Goal: Find specific page/section: Find specific page/section

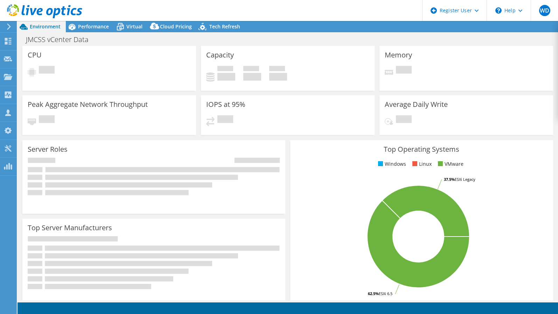
select select "USD"
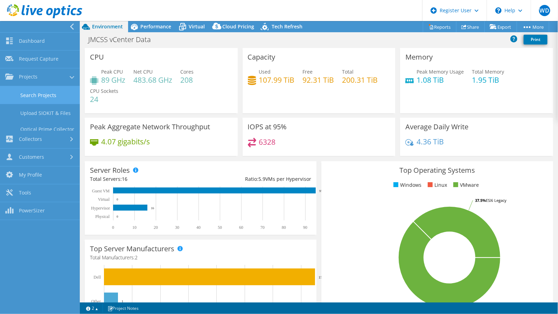
click at [18, 93] on link "Search Projects" at bounding box center [40, 95] width 80 height 18
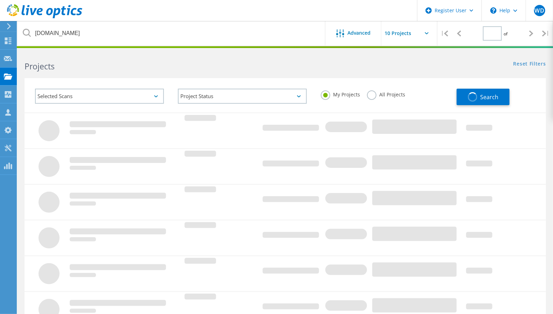
type input "1"
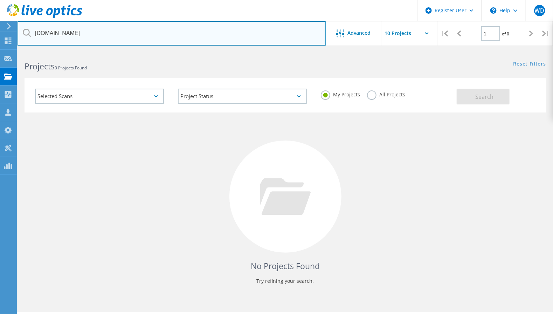
drag, startPoint x: 160, startPoint y: 39, endPoint x: 18, endPoint y: 36, distance: 142.1
click at [18, 36] on input "[DOMAIN_NAME]" at bounding box center [172, 33] width 308 height 25
type input "[DOMAIN_NAME]"
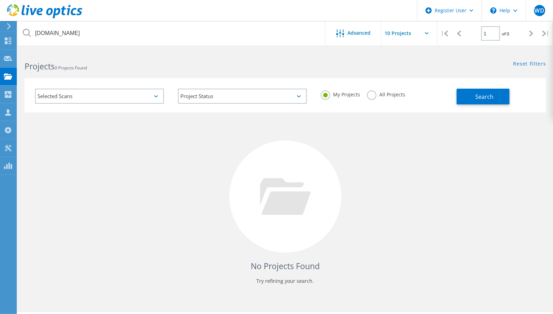
click at [377, 92] on label "All Projects" at bounding box center [386, 93] width 38 height 7
click at [0, 0] on input "All Projects" at bounding box center [0, 0] width 0 height 0
drag, startPoint x: 526, startPoint y: 99, endPoint x: 497, endPoint y: 95, distance: 29.4
click at [524, 99] on div "Search" at bounding box center [499, 93] width 86 height 23
click at [495, 95] on button "Search" at bounding box center [482, 97] width 53 height 16
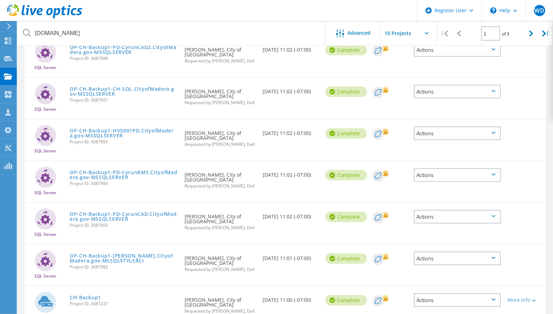
scroll to position [209, 0]
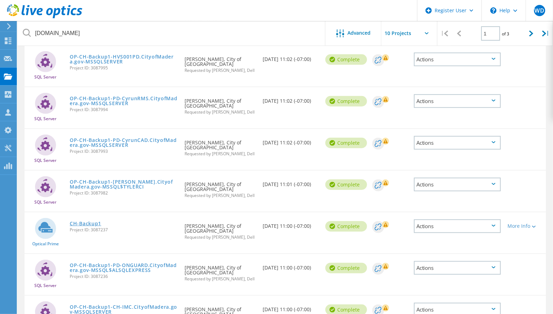
click at [88, 221] on link "CH-Backup1" at bounding box center [86, 223] width 32 height 5
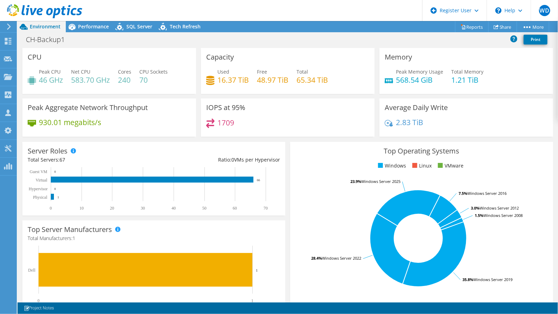
click at [283, 140] on div "Server Roles Physical Servers represent bare metal servers that were targets of…" at bounding box center [154, 178] width 268 height 78
click at [123, 29] on icon at bounding box center [120, 28] width 12 height 14
